Goal: Task Accomplishment & Management: Use online tool/utility

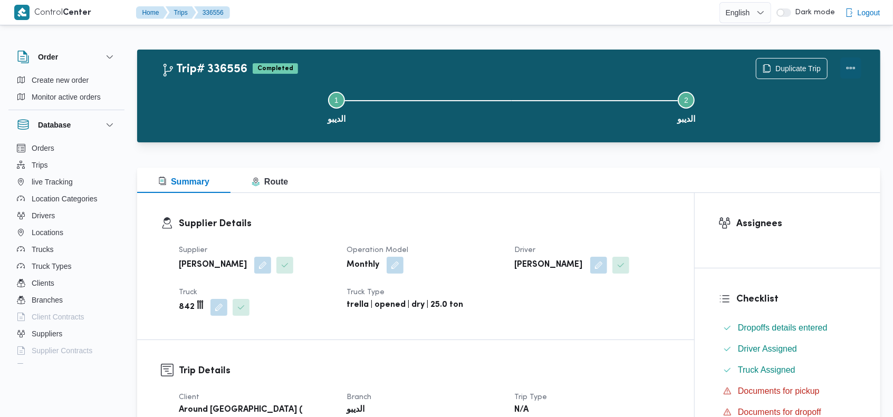
click at [858, 65] on button "Actions" at bounding box center [850, 67] width 21 height 21
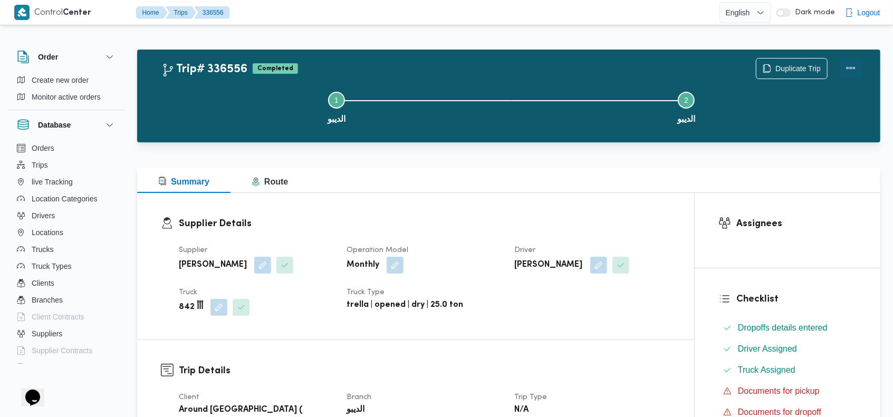
click at [847, 65] on button "Actions" at bounding box center [850, 67] width 21 height 21
click at [808, 73] on div "Step 1 is incomplete 1 الديبو Step 2 is incomplete 2 الديبو" at bounding box center [511, 106] width 712 height 67
click at [790, 67] on span "Duplicate Trip" at bounding box center [797, 68] width 45 height 13
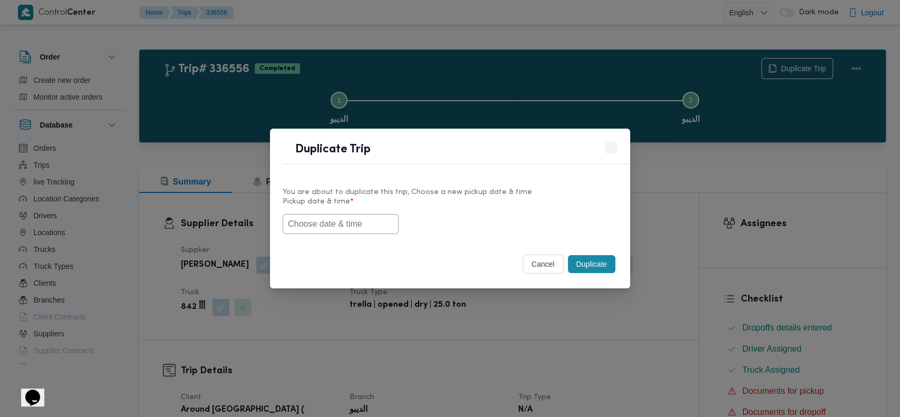
click at [537, 260] on button "cancel" at bounding box center [542, 264] width 41 height 19
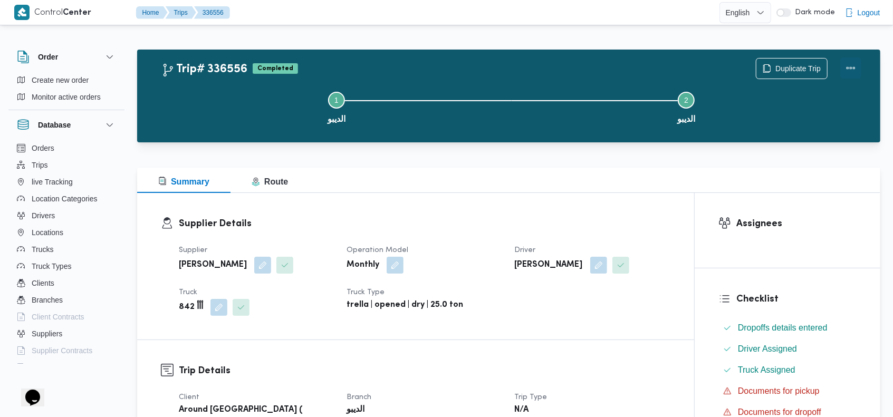
click at [848, 67] on button "Actions" at bounding box center [850, 67] width 21 height 21
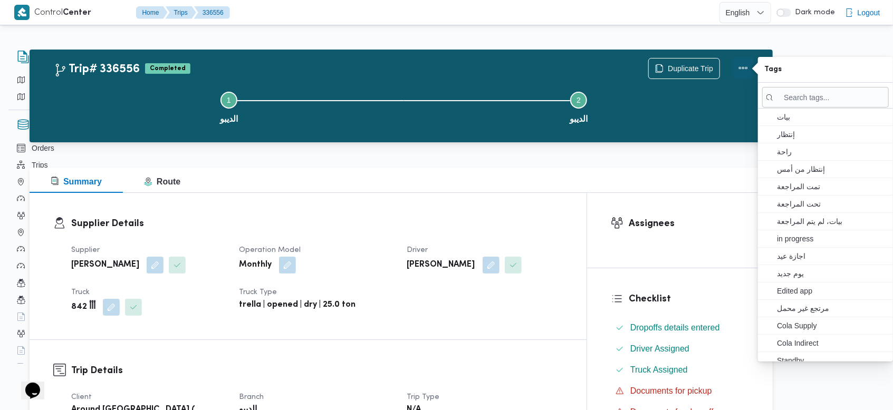
scroll to position [0, 107]
click at [696, 162] on div at bounding box center [402, 161] width 743 height 13
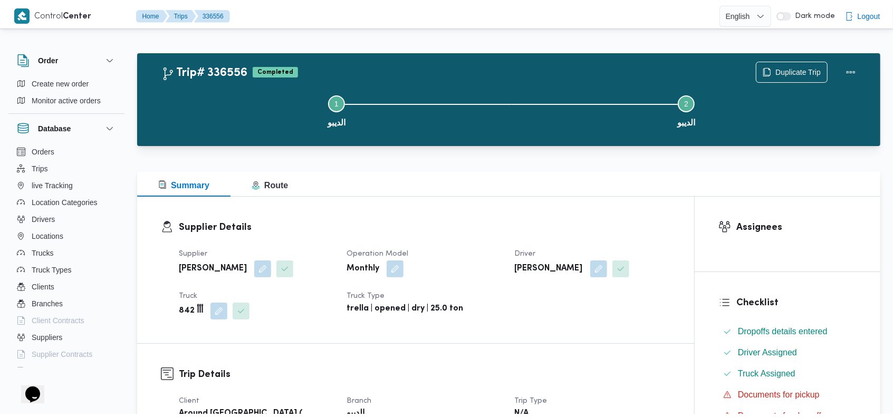
scroll to position [0, 0]
